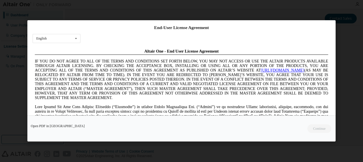
click at [183, 112] on span at bounding box center [181, 125] width 293 height 41
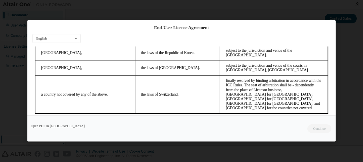
scroll to position [26, 0]
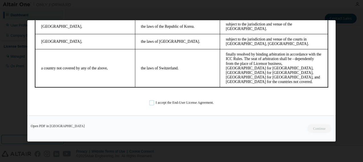
click at [169, 101] on label "I accept the End-User License Agreement." at bounding box center [181, 102] width 64 height 5
click at [312, 121] on div "Open PDF in [GEOGRAPHIC_DATA] Continue" at bounding box center [181, 129] width 308 height 26
click at [317, 130] on button "Continue" at bounding box center [319, 129] width 25 height 9
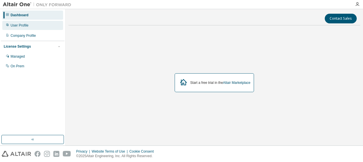
click at [25, 27] on div "User Profile" at bounding box center [20, 25] width 18 height 5
